Goal: Check status: Check status

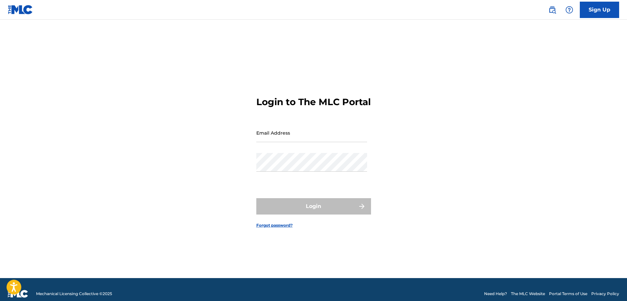
drag, startPoint x: 0, startPoint y: 0, endPoint x: 284, endPoint y: 144, distance: 318.1
click at [284, 142] on input "Email Address" at bounding box center [311, 133] width 111 height 19
type input "[EMAIL_ADDRESS][DOMAIN_NAME]"
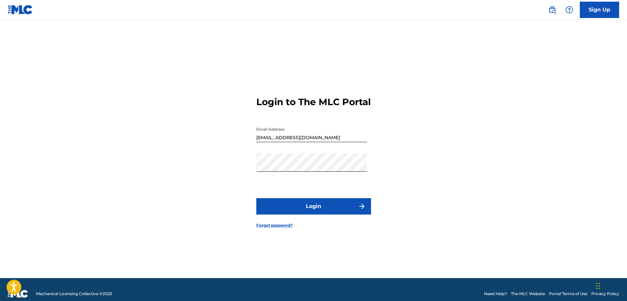
click at [297, 207] on button "Login" at bounding box center [313, 206] width 115 height 16
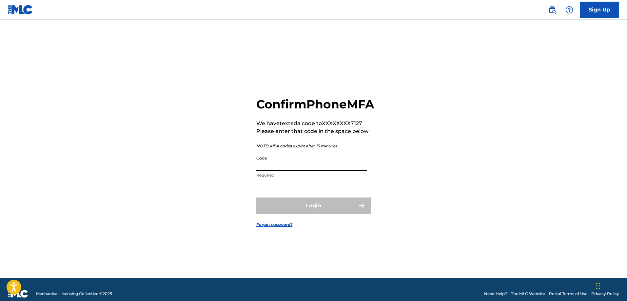
click at [258, 171] on input "Code" at bounding box center [311, 161] width 111 height 19
type input "770165"
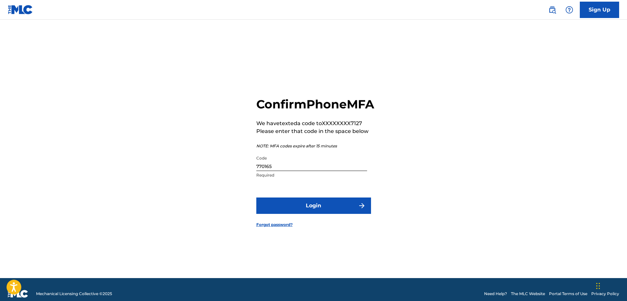
click at [319, 214] on button "Login" at bounding box center [313, 206] width 115 height 16
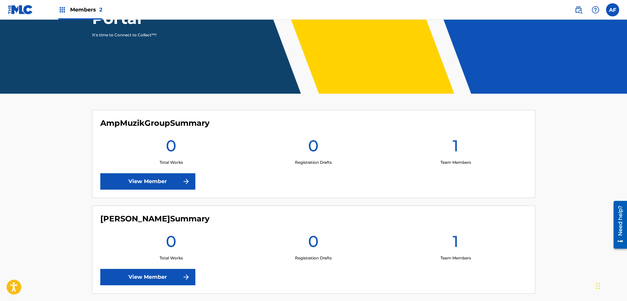
scroll to position [130, 0]
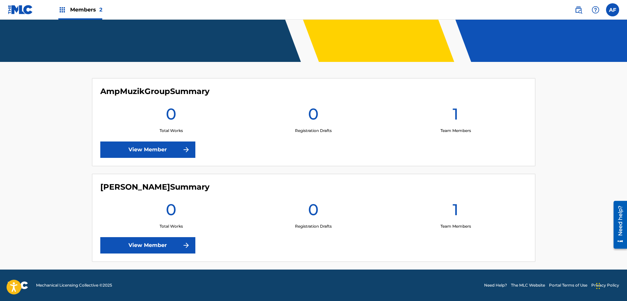
click at [608, 12] on label at bounding box center [612, 9] width 13 height 13
click at [613, 10] on input "AF [PERSON_NAME] [EMAIL_ADDRESS][DOMAIN_NAME] Notification Preferences Profile …" at bounding box center [613, 10] width 0 height 0
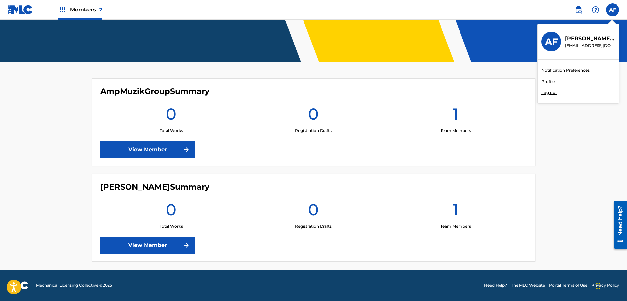
click at [11, 10] on img at bounding box center [20, 10] width 25 height 10
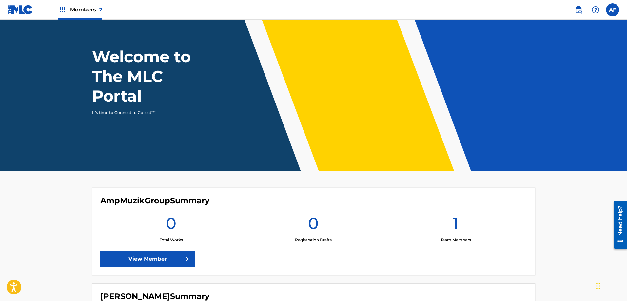
scroll to position [98, 0]
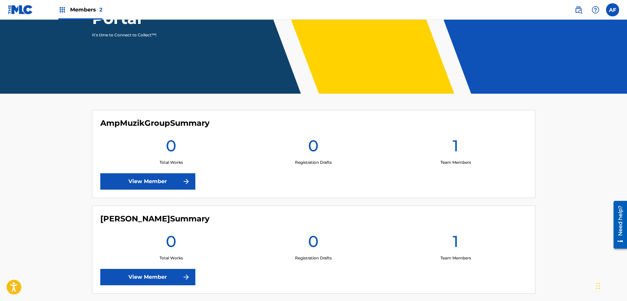
click at [159, 175] on link "View Member" at bounding box center [147, 181] width 95 height 16
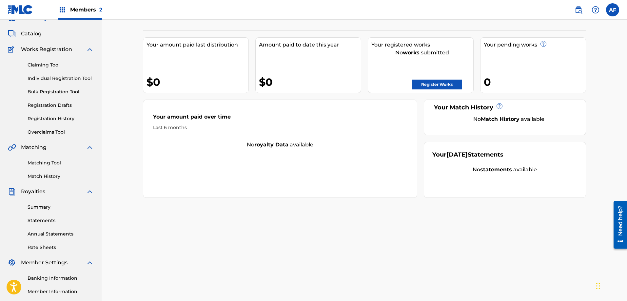
scroll to position [33, 0]
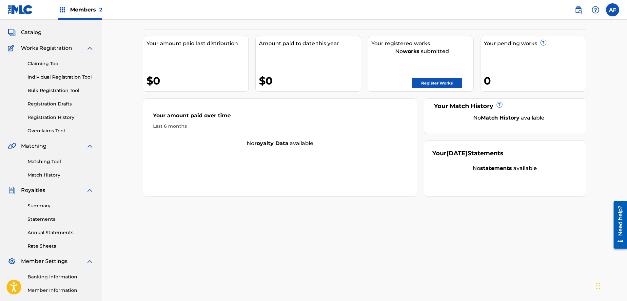
click at [48, 121] on div "Claiming Tool Individual Registration Tool Bulk Registration Tool Registration …" at bounding box center [51, 93] width 86 height 82
click at [51, 119] on link "Registration History" at bounding box center [61, 117] width 66 height 7
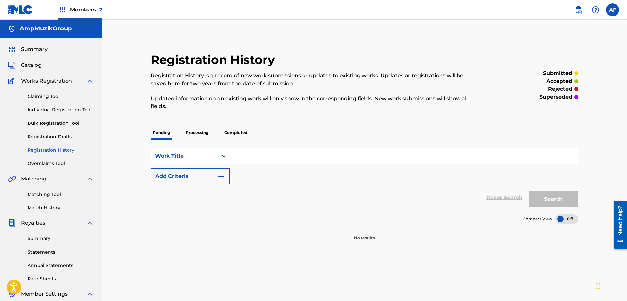
click at [196, 132] on p "Processing" at bounding box center [197, 133] width 27 height 14
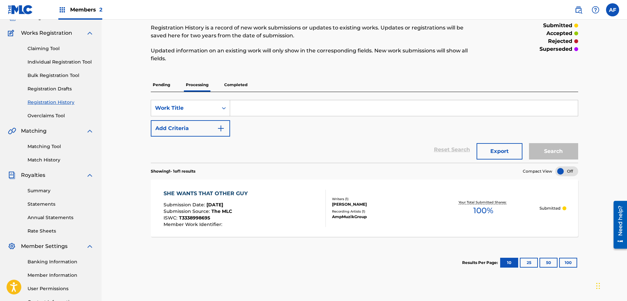
scroll to position [33, 0]
